Goal: Information Seeking & Learning: Learn about a topic

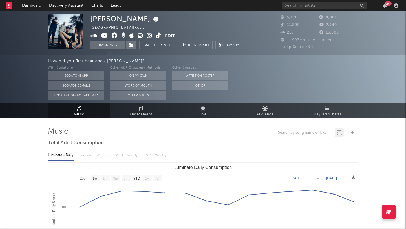
select select "1w"
click at [294, 6] on input "text" at bounding box center [324, 5] width 85 height 7
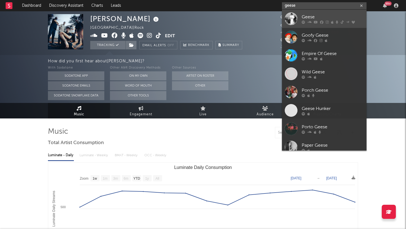
type input "geese"
click at [312, 16] on div "Geese" at bounding box center [333, 17] width 62 height 7
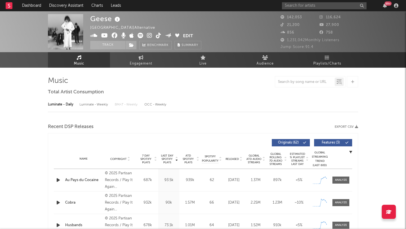
select select "6m"
